Goal: Task Accomplishment & Management: Manage account settings

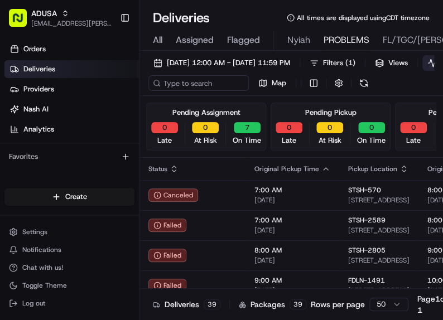
scroll to position [607, 0]
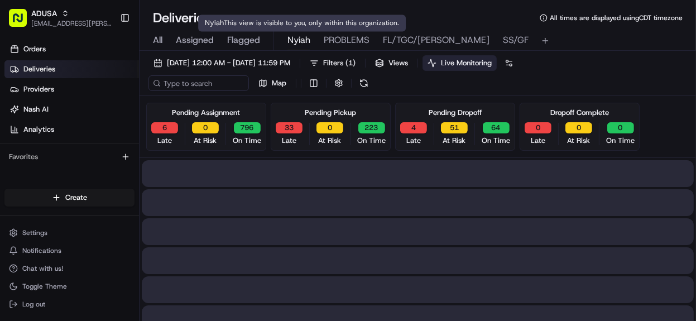
click at [304, 42] on span "Nyiah" at bounding box center [298, 39] width 23 height 13
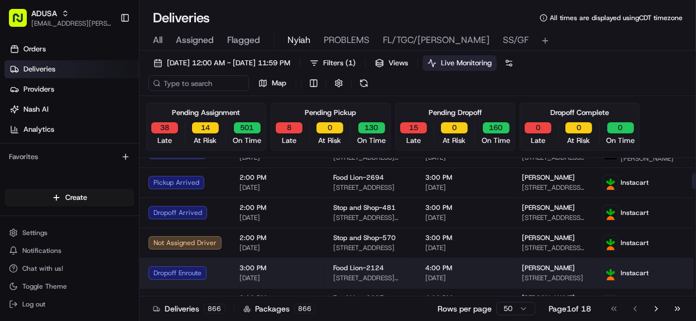
scroll to position [179, 0]
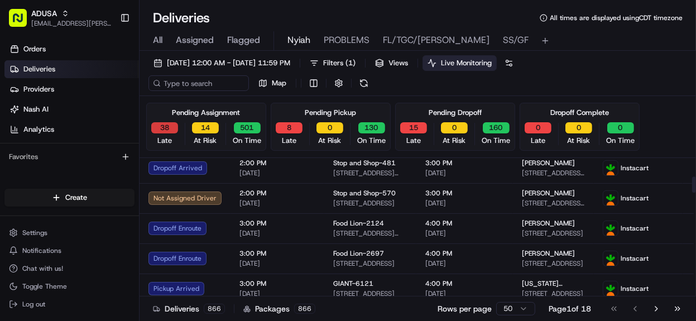
click at [162, 126] on button "38" at bounding box center [164, 127] width 27 height 11
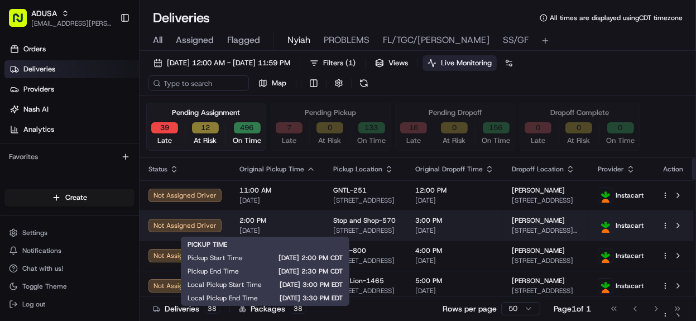
click at [292, 225] on div "2:00 PM 08/18/2025" at bounding box center [277, 225] width 76 height 19
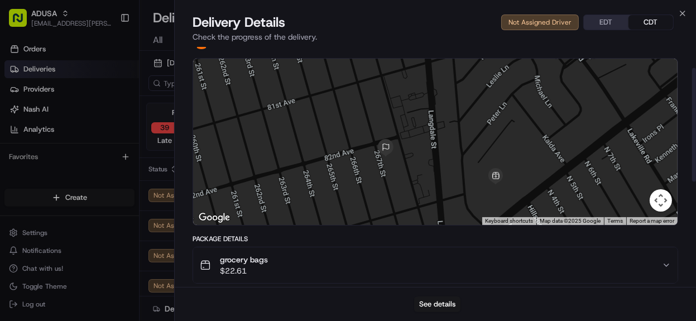
scroll to position [45, 0]
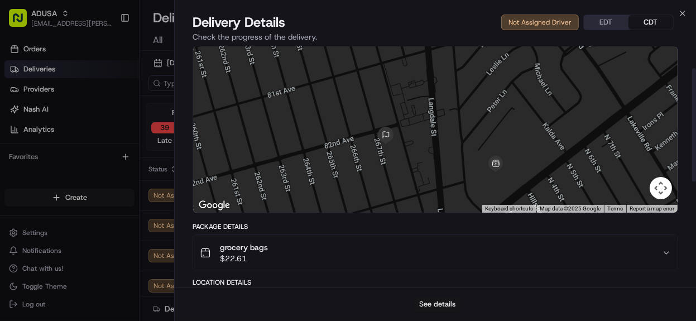
click at [441, 303] on button "See details" at bounding box center [437, 304] width 46 height 16
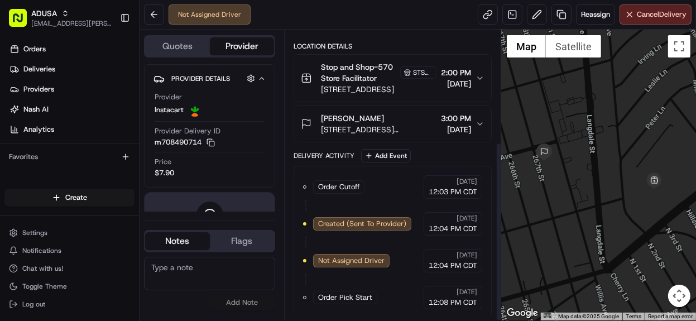
scroll to position [181, 0]
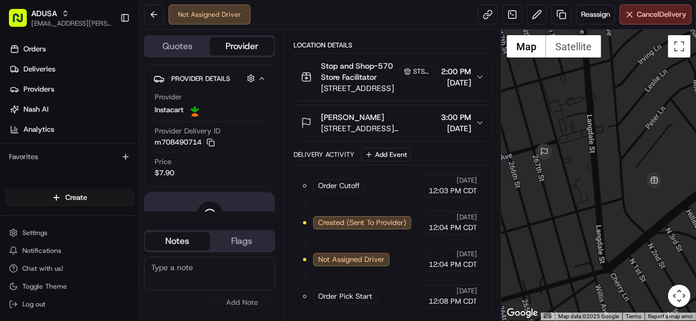
click at [583, 160] on div at bounding box center [598, 175] width 195 height 291
click at [156, 16] on button at bounding box center [154, 14] width 20 height 20
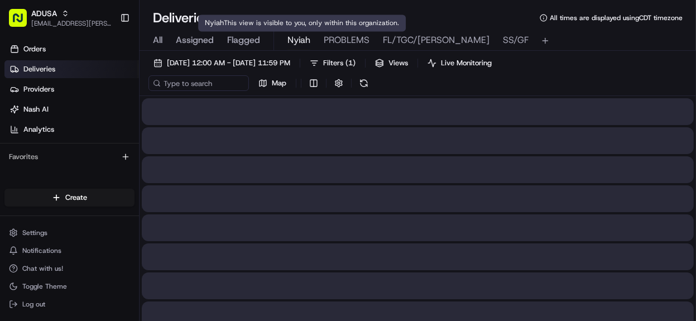
click at [290, 39] on span "Nyiah" at bounding box center [298, 39] width 23 height 13
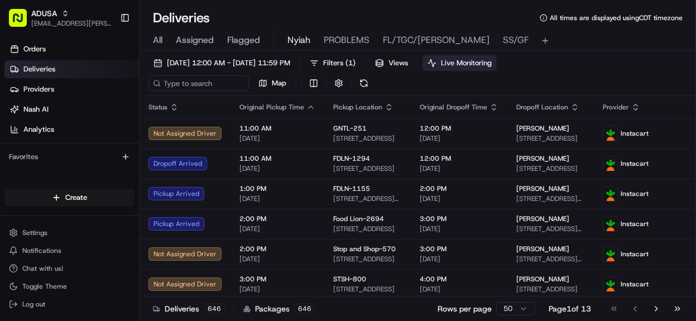
click at [492, 64] on span "Live Monitoring" at bounding box center [466, 63] width 51 height 10
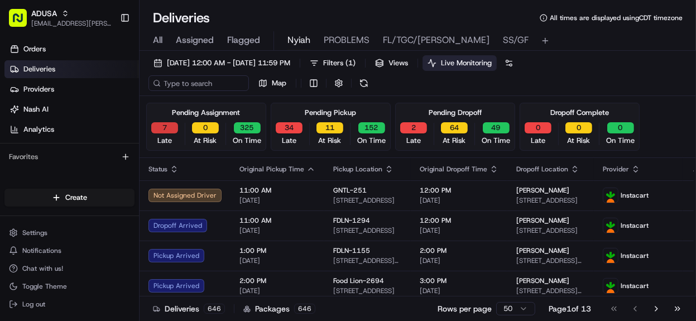
click at [161, 123] on button "7" at bounding box center [164, 127] width 27 height 11
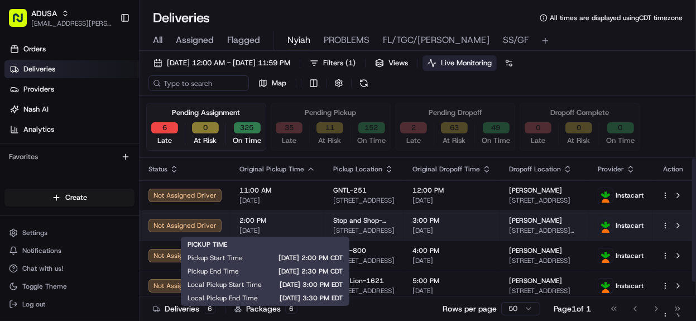
click at [297, 227] on span "[DATE]" at bounding box center [277, 230] width 76 height 9
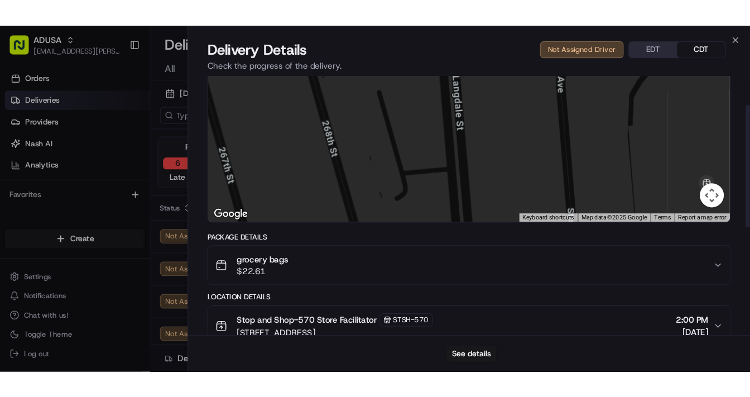
scroll to position [89, 0]
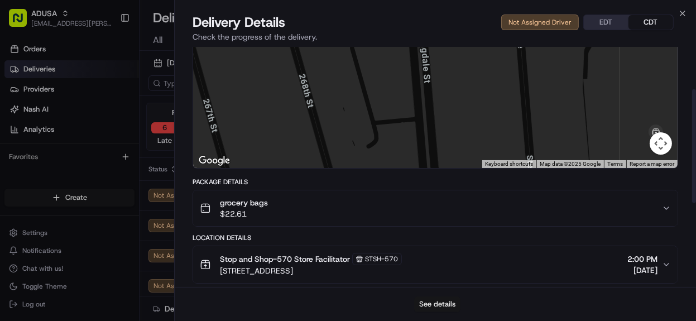
click at [435, 305] on button "See details" at bounding box center [437, 304] width 46 height 16
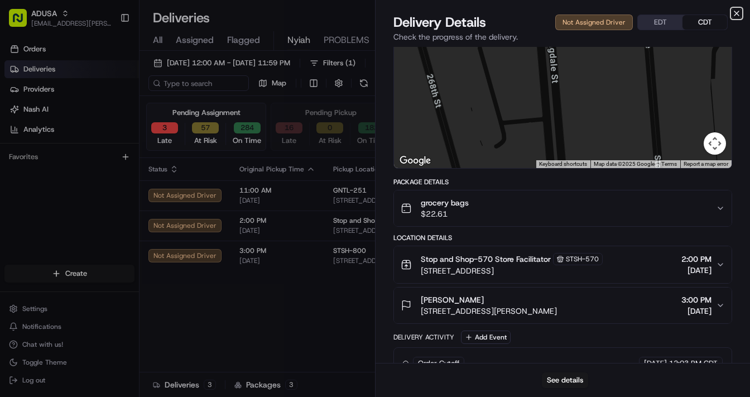
click at [695, 13] on icon "button" at bounding box center [736, 13] width 9 height 9
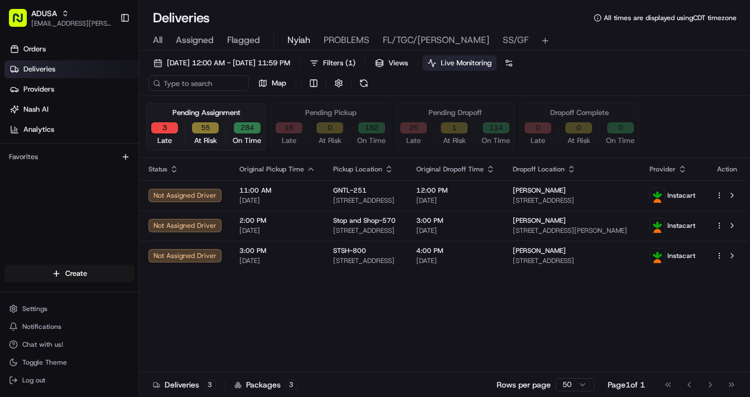
click at [163, 40] on div "All Assigned Flagged Nyiah PROBLEMS FL/TGC/Martins SS/GF" at bounding box center [445, 41] width 611 height 20
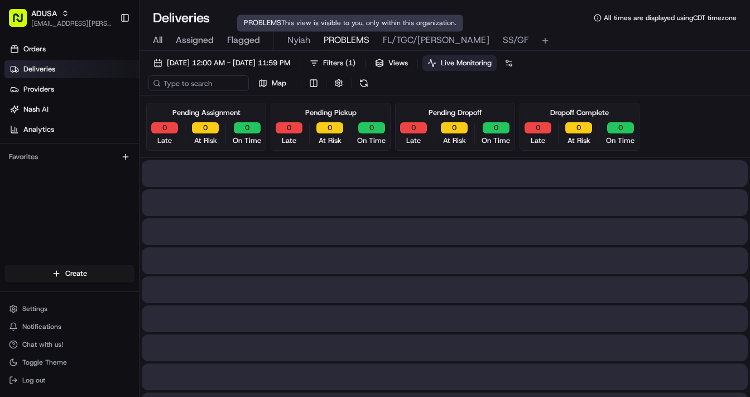
click at [337, 39] on span "PROBLEMS" at bounding box center [347, 39] width 46 height 13
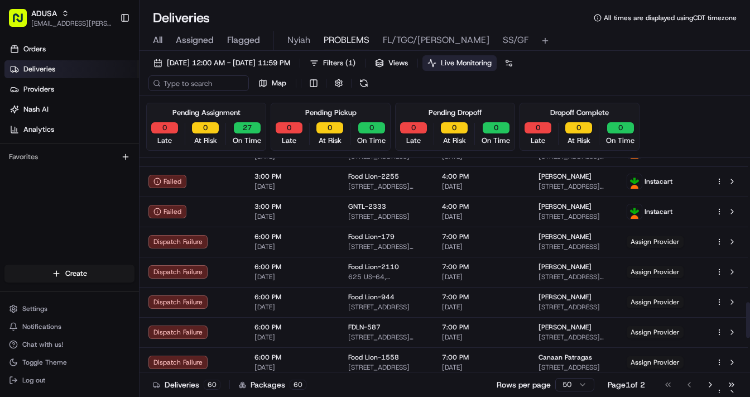
scroll to position [944, 0]
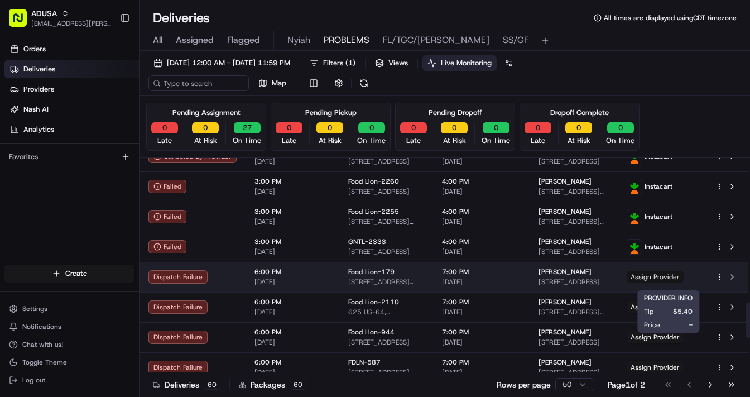
click at [674, 281] on span "Assign Provider" at bounding box center [655, 277] width 57 height 12
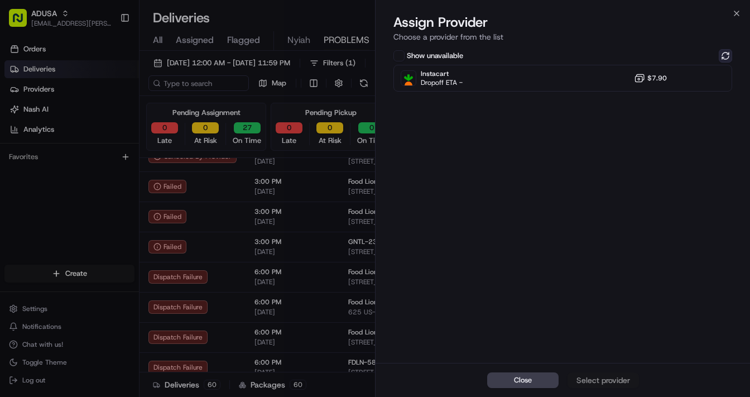
click at [695, 56] on button at bounding box center [725, 55] width 13 height 13
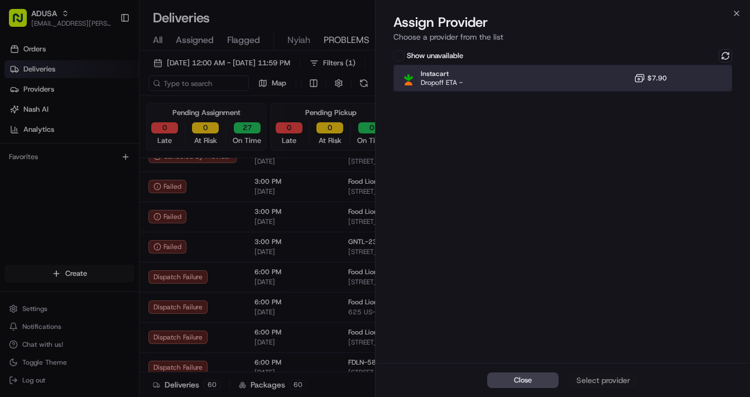
click at [546, 88] on div "Instacart Dropoff ETA - $7.90" at bounding box center [562, 78] width 339 height 27
click at [600, 320] on div "Assign Provider" at bounding box center [603, 379] width 55 height 11
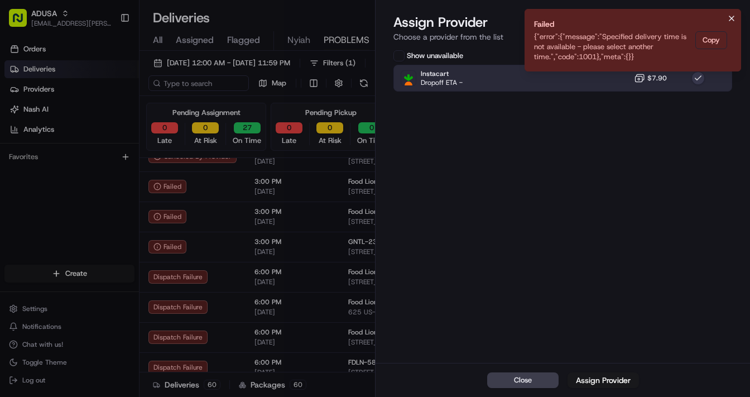
click at [695, 14] on icon "Notifications (F8)" at bounding box center [731, 18] width 9 height 9
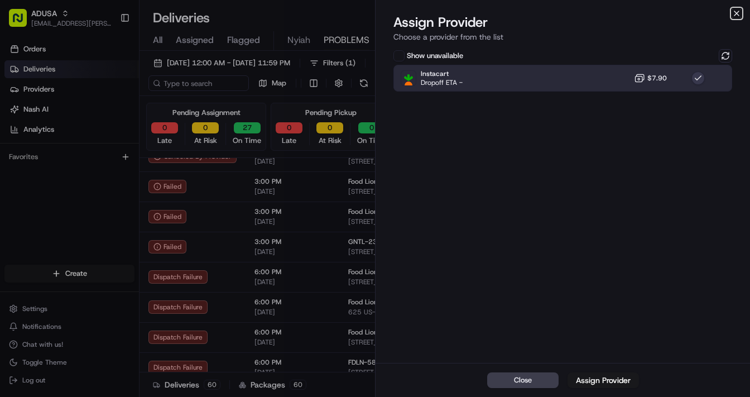
click at [695, 11] on icon "button" at bounding box center [736, 13] width 9 height 9
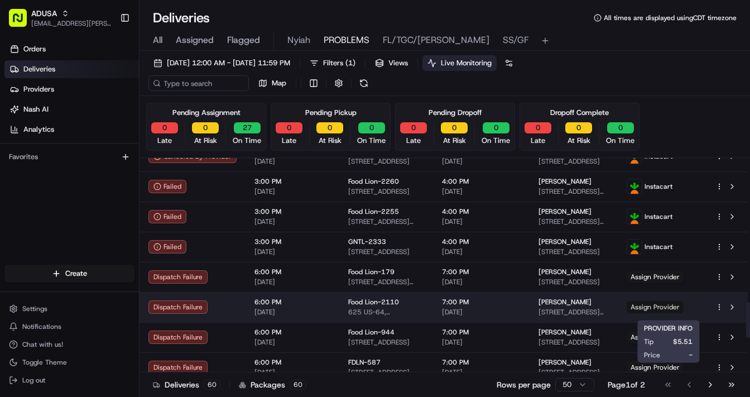
click at [665, 313] on span "Assign Provider" at bounding box center [655, 307] width 57 height 12
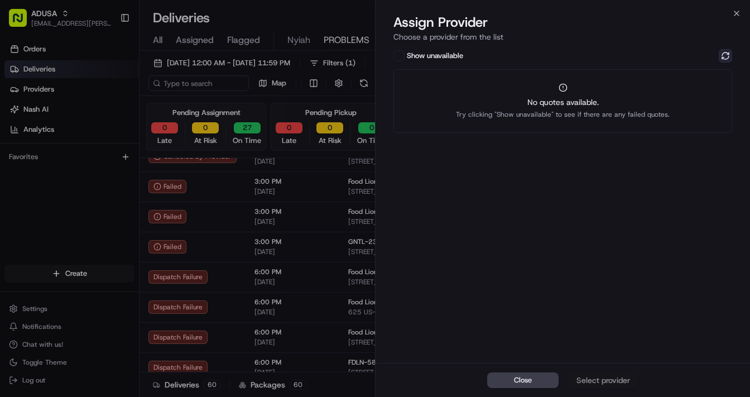
click at [695, 54] on button at bounding box center [725, 55] width 13 height 13
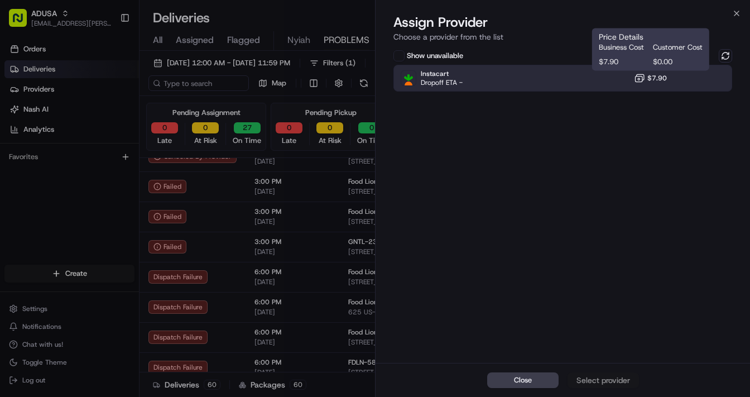
click at [638, 80] on icon at bounding box center [639, 78] width 11 height 11
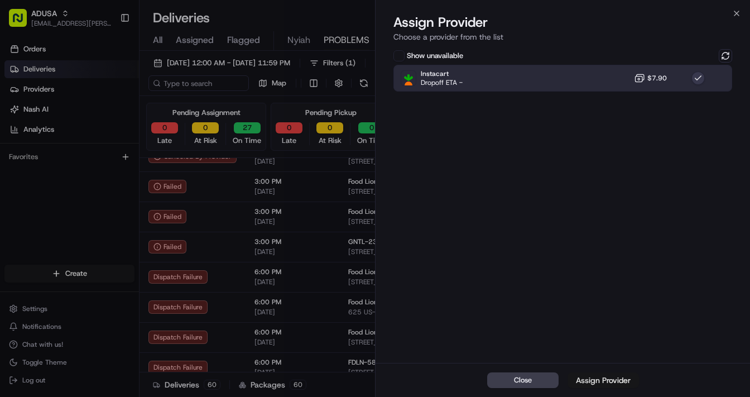
click at [613, 320] on div "Assign Provider" at bounding box center [603, 379] width 55 height 11
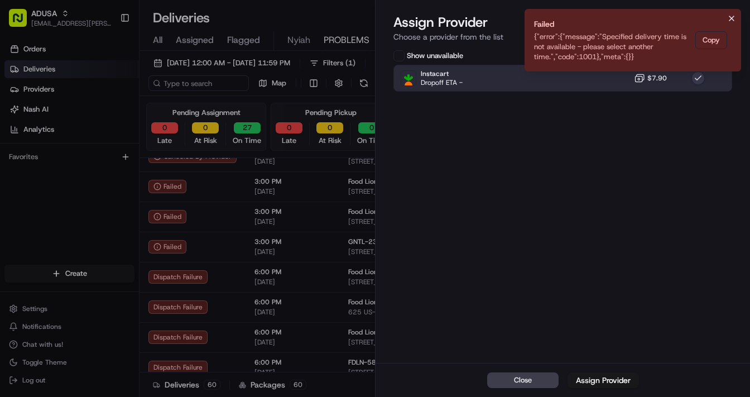
click at [695, 16] on icon "Notifications (F8)" at bounding box center [731, 18] width 9 height 9
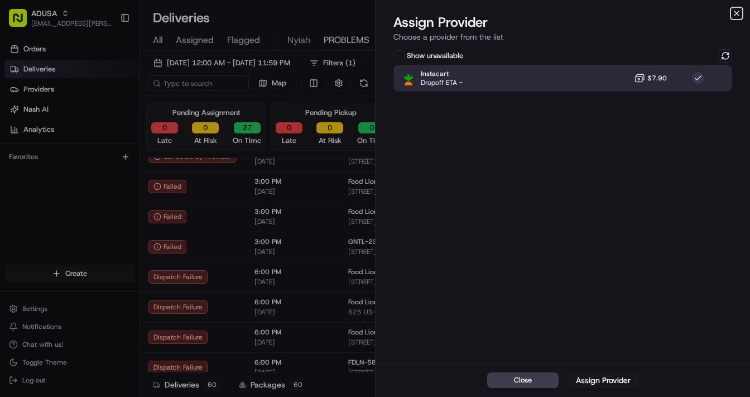
click at [695, 13] on icon "button" at bounding box center [736, 13] width 4 height 4
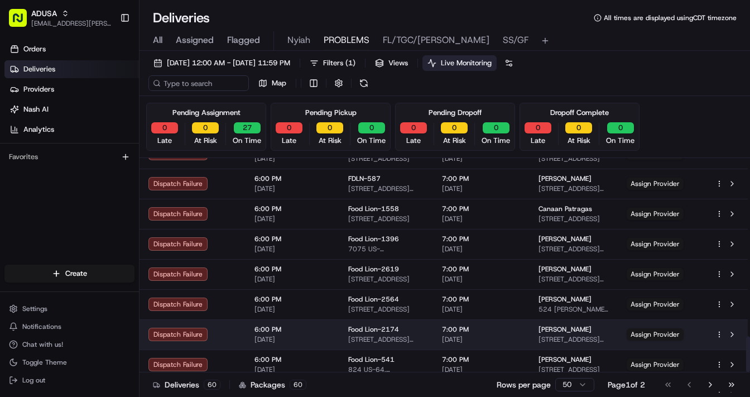
scroll to position [1167, 0]
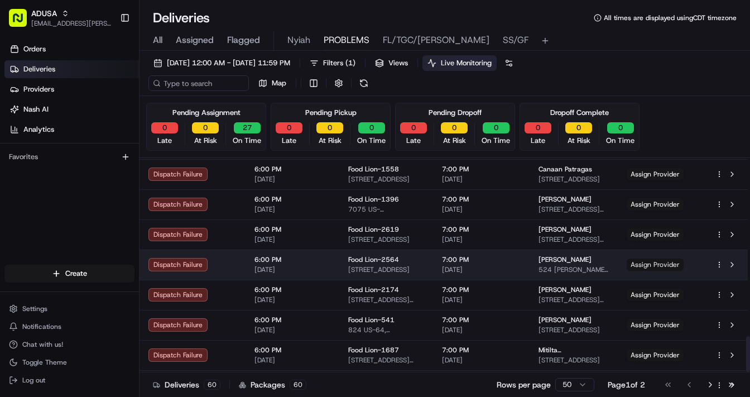
click at [664, 266] on span "Assign Provider" at bounding box center [655, 264] width 57 height 12
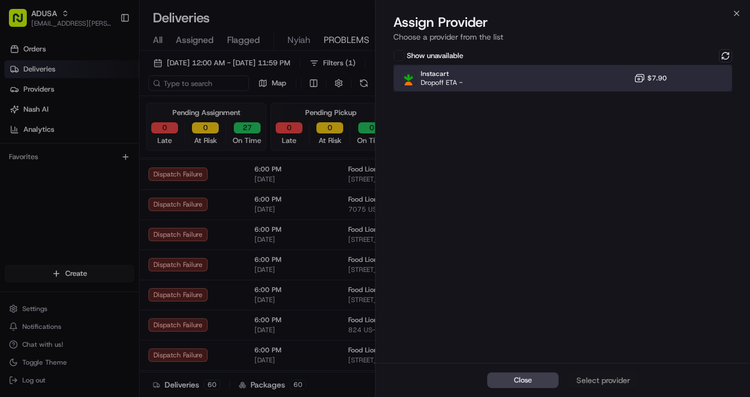
click at [609, 80] on div "Instacart Dropoff ETA - $7.90" at bounding box center [562, 78] width 339 height 27
click at [607, 320] on div "Assign Provider" at bounding box center [603, 379] width 55 height 11
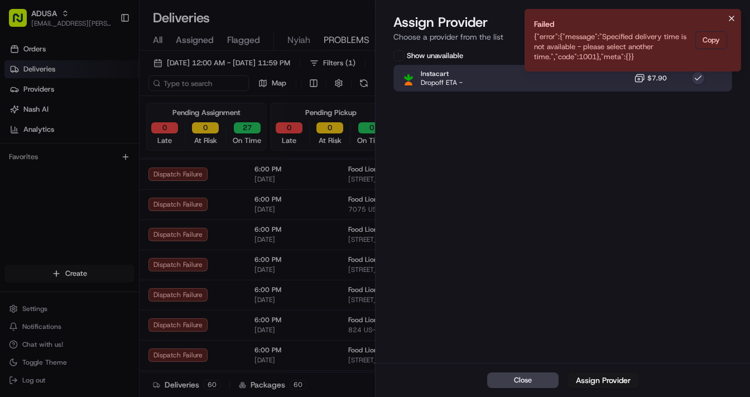
click at [695, 18] on icon "Notifications (F8)" at bounding box center [731, 18] width 9 height 9
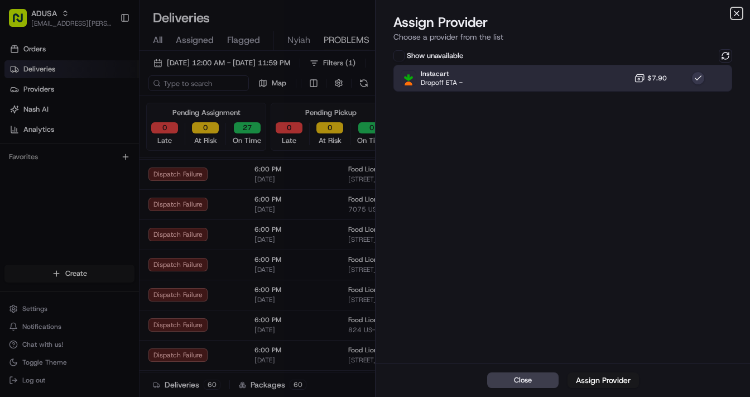
click at [695, 13] on icon "button" at bounding box center [736, 13] width 9 height 9
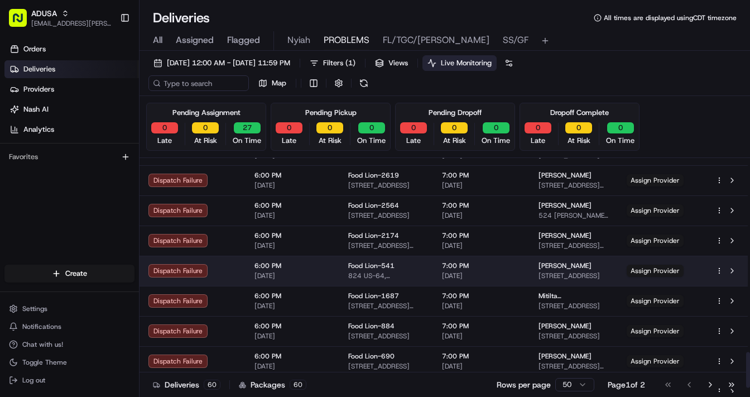
scroll to position [1301, 0]
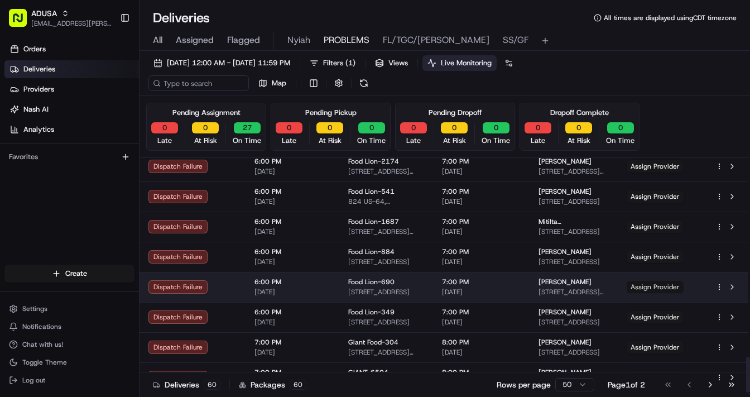
click at [674, 283] on span "Assign Provider" at bounding box center [655, 287] width 57 height 12
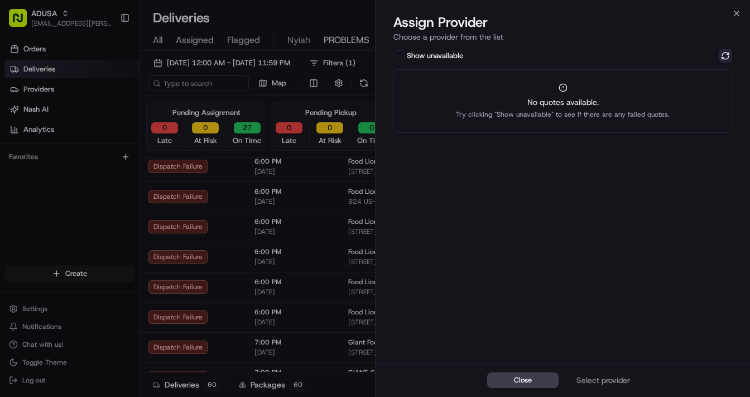
click at [695, 54] on button at bounding box center [725, 55] width 13 height 13
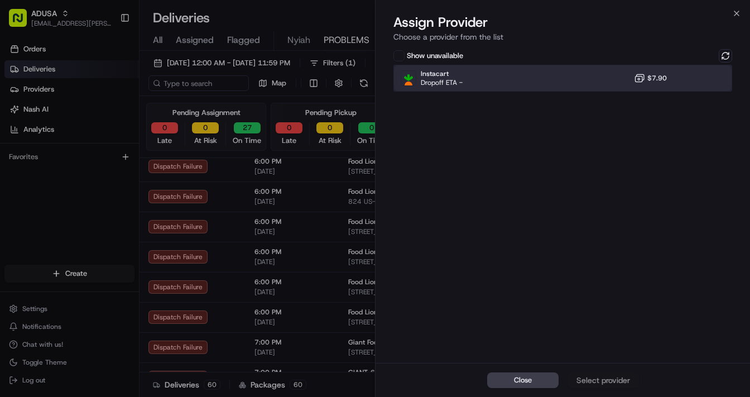
click at [573, 78] on div "Instacart Dropoff ETA - $7.90" at bounding box center [562, 78] width 339 height 27
click at [525, 76] on div "Instacart Dropoff ETA - $7.90" at bounding box center [562, 78] width 339 height 27
click at [525, 77] on div "Instacart Dropoff ETA - $7.90" at bounding box center [562, 78] width 339 height 27
click at [598, 320] on div "Assign Provider" at bounding box center [603, 379] width 55 height 11
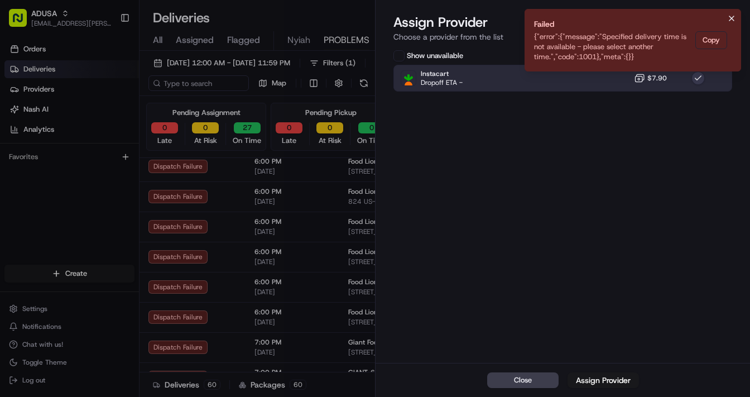
click at [695, 18] on icon "Notifications (F8)" at bounding box center [731, 18] width 9 height 9
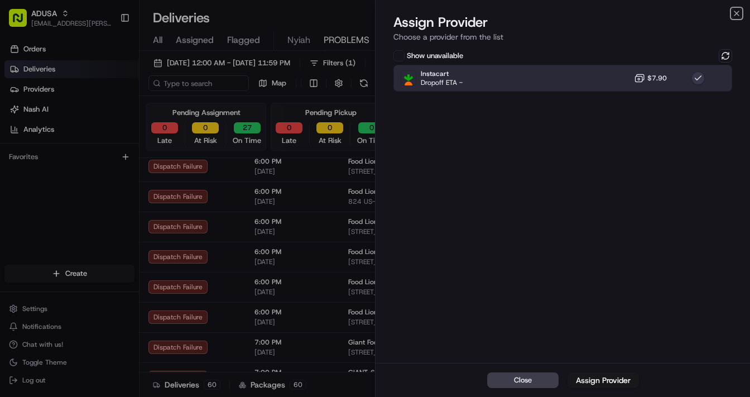
drag, startPoint x: 736, startPoint y: 13, endPoint x: 607, endPoint y: 9, distance: 128.4
click at [695, 15] on icon "button" at bounding box center [736, 13] width 4 height 4
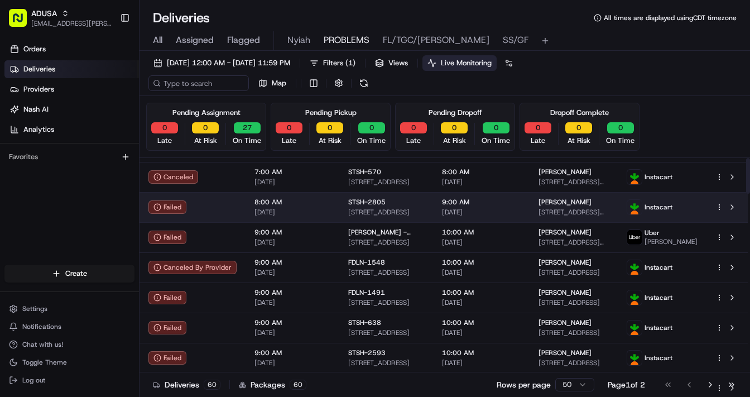
scroll to position [0, 0]
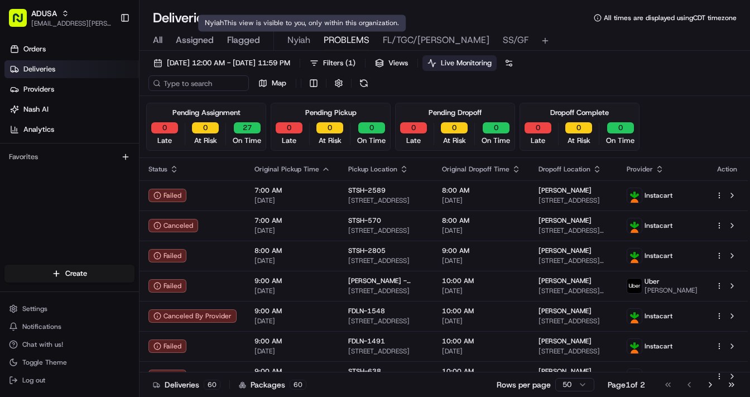
drag, startPoint x: 295, startPoint y: 39, endPoint x: 290, endPoint y: 25, distance: 15.2
click at [290, 49] on button "Nyiah" at bounding box center [298, 40] width 23 height 19
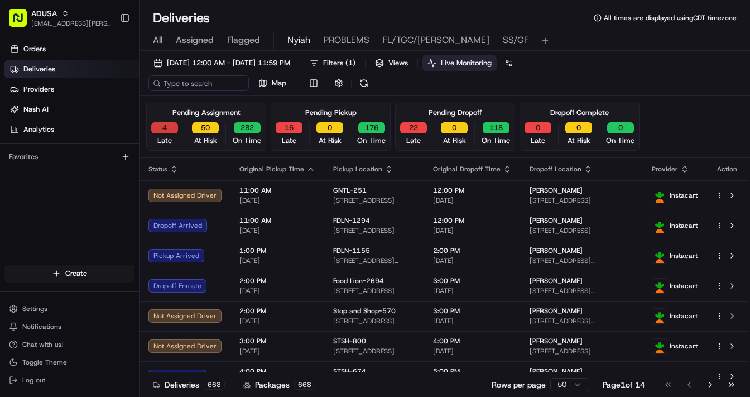
click at [168, 127] on button "4" at bounding box center [164, 127] width 27 height 11
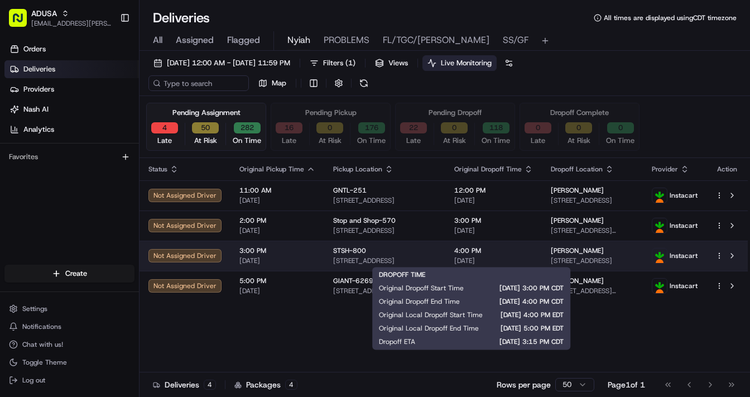
click at [510, 254] on span "4:00 PM" at bounding box center [493, 250] width 79 height 9
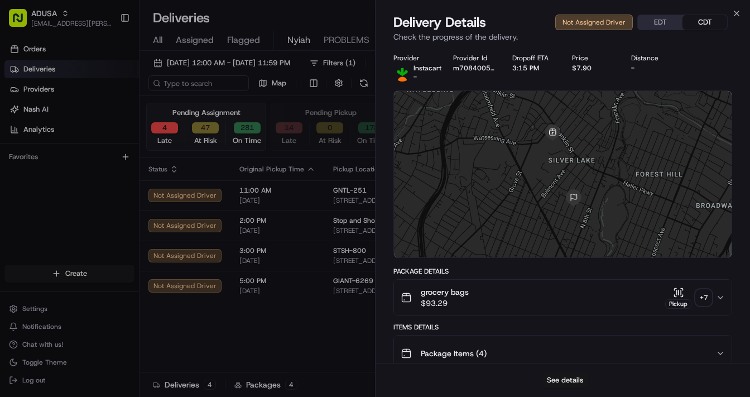
click at [569, 320] on button "See details" at bounding box center [565, 380] width 46 height 16
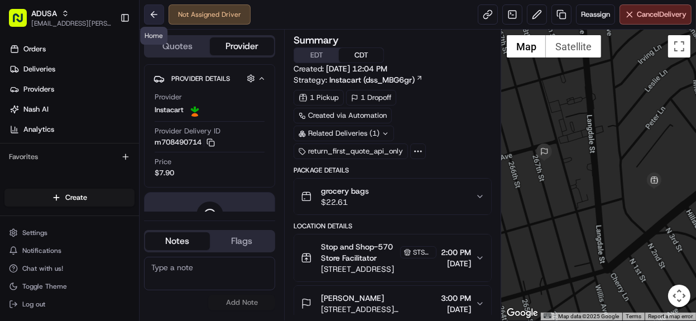
click at [151, 16] on button at bounding box center [154, 14] width 20 height 20
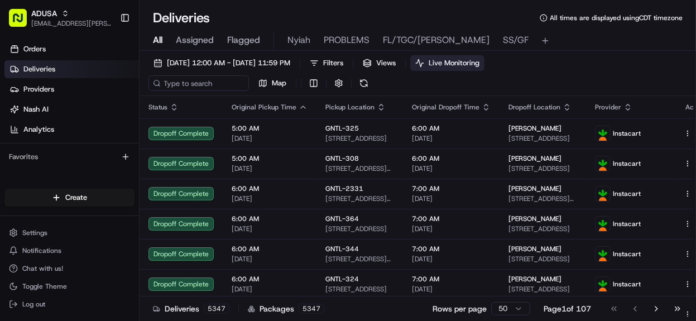
click at [479, 60] on span "Live Monitoring" at bounding box center [454, 63] width 51 height 10
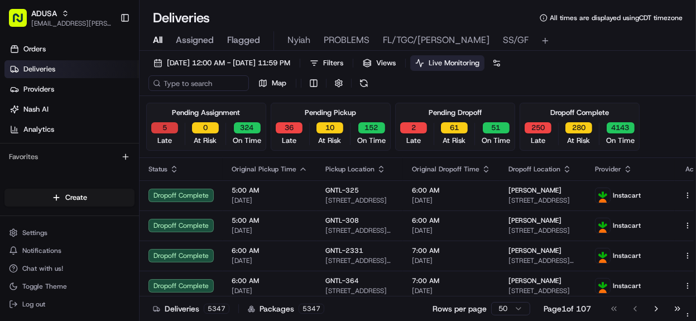
click at [167, 126] on button "5" at bounding box center [164, 127] width 27 height 11
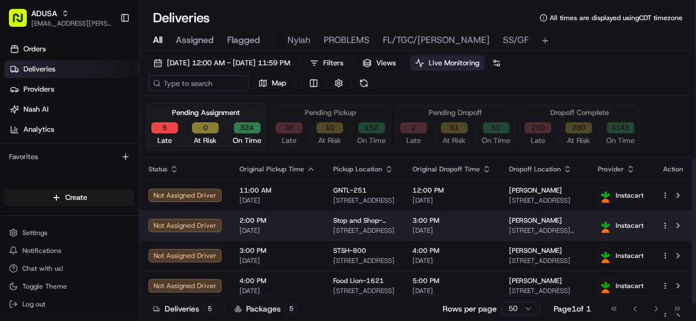
scroll to position [14, 0]
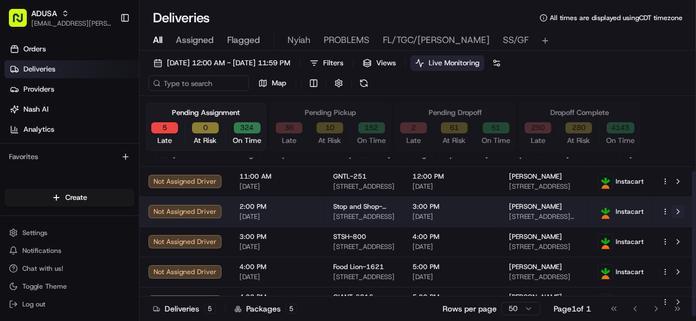
click at [677, 210] on button at bounding box center [677, 211] width 13 height 13
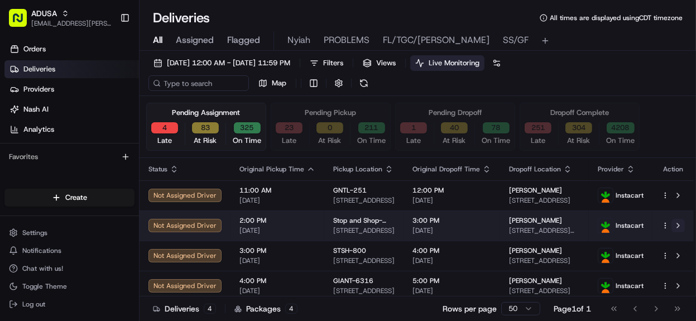
scroll to position [0, 0]
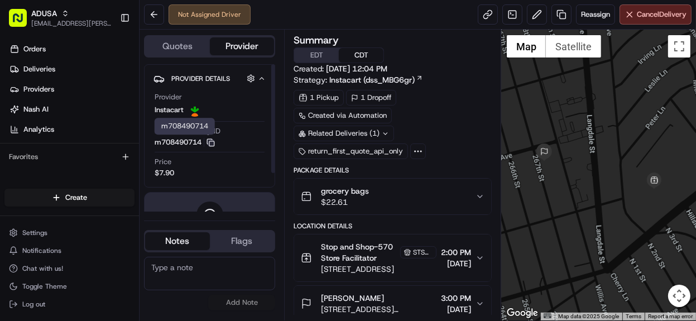
click at [212, 142] on icon "button" at bounding box center [210, 142] width 8 height 8
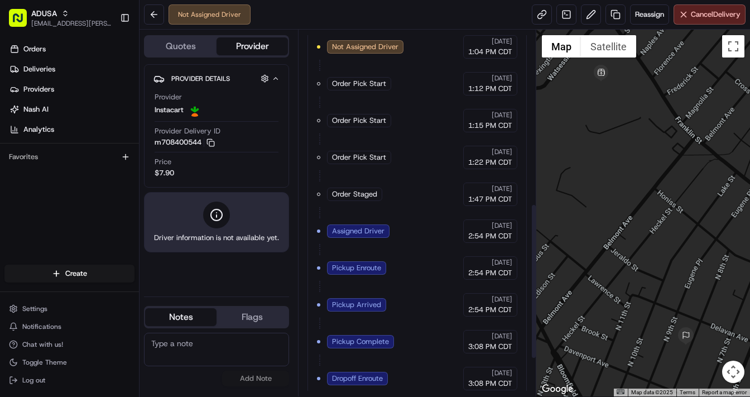
scroll to position [407, 0]
